Goal: Find contact information

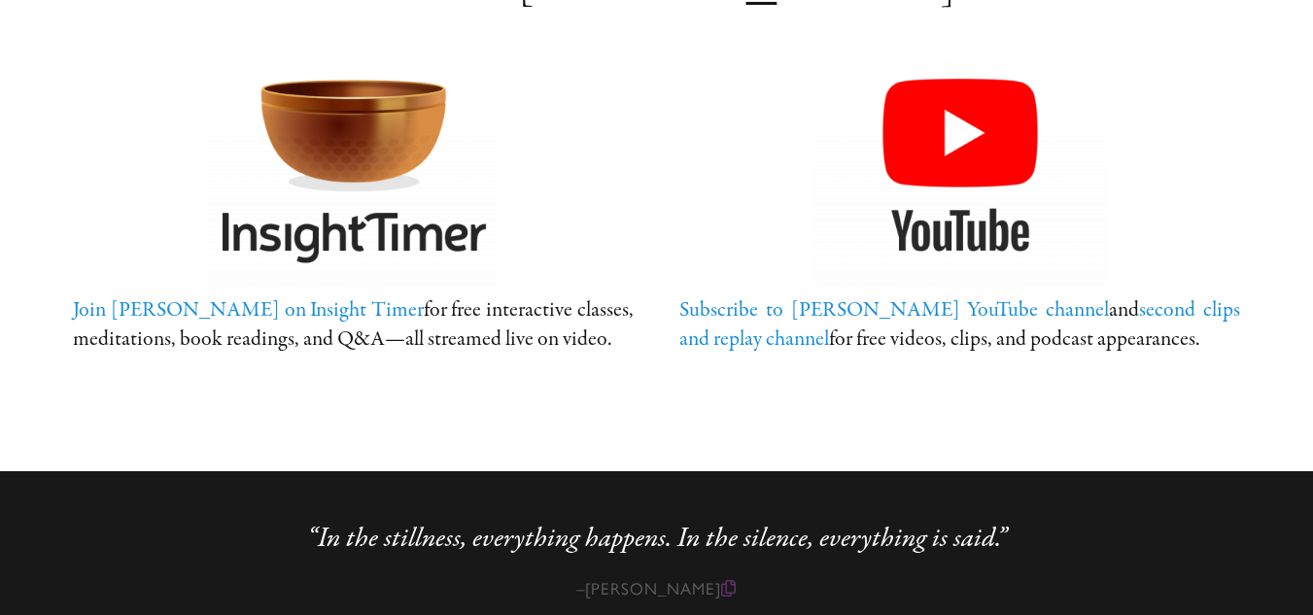
scroll to position [4341, 0]
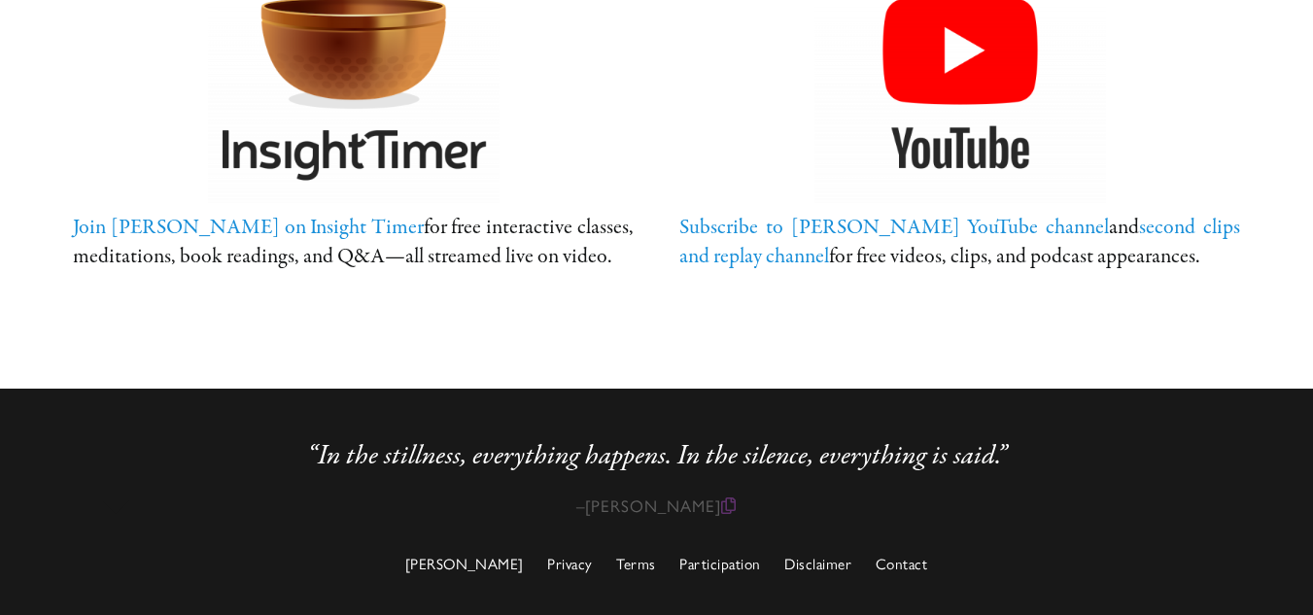
drag, startPoint x: 1316, startPoint y: 22, endPoint x: 1306, endPoint y: 572, distance: 549.3
click at [570, 557] on link "Privacy" at bounding box center [570, 564] width 46 height 18
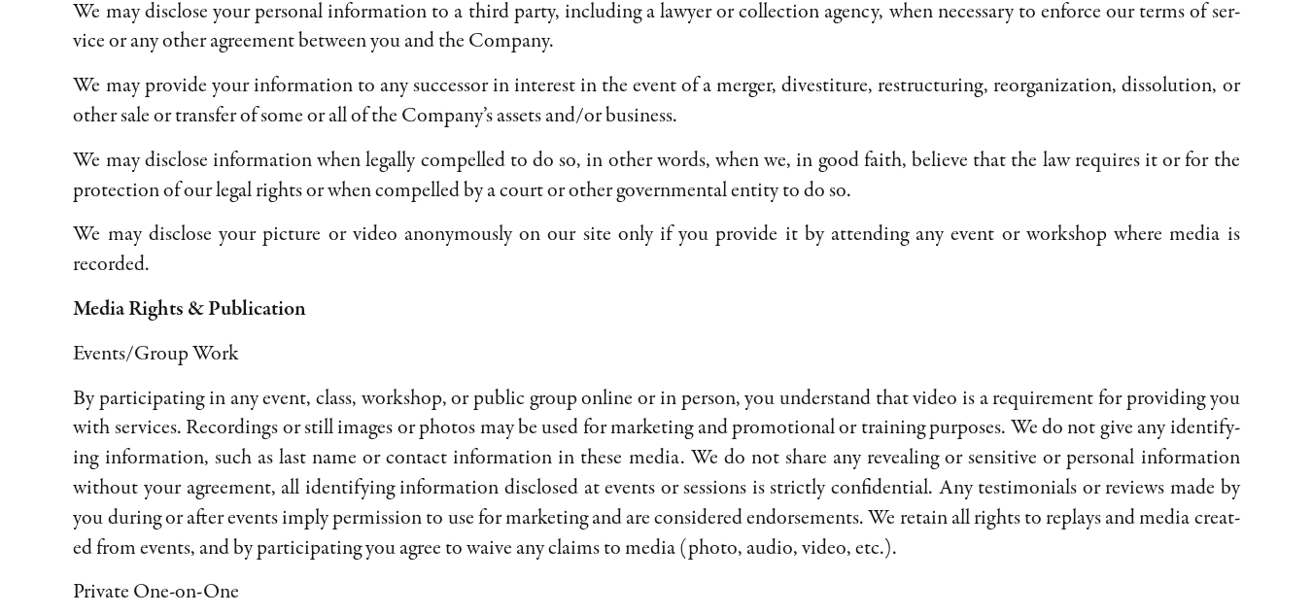
scroll to position [5553, 0]
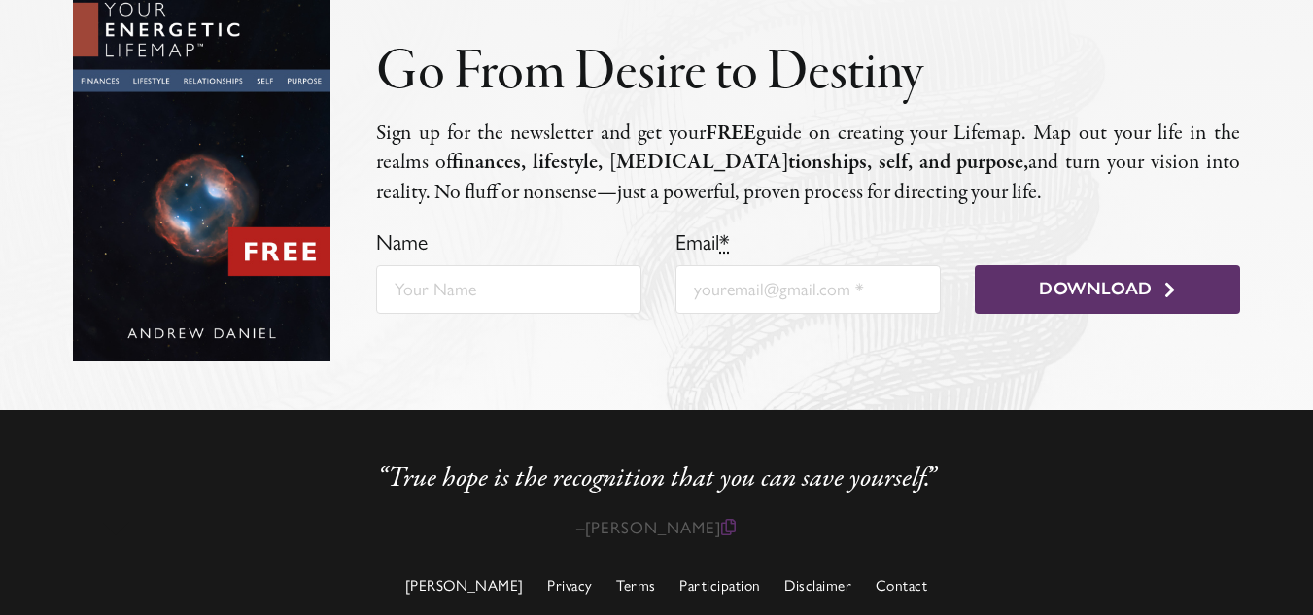
click at [886, 576] on link "Contact" at bounding box center [902, 585] width 52 height 18
